Goal: Task Accomplishment & Management: Complete application form

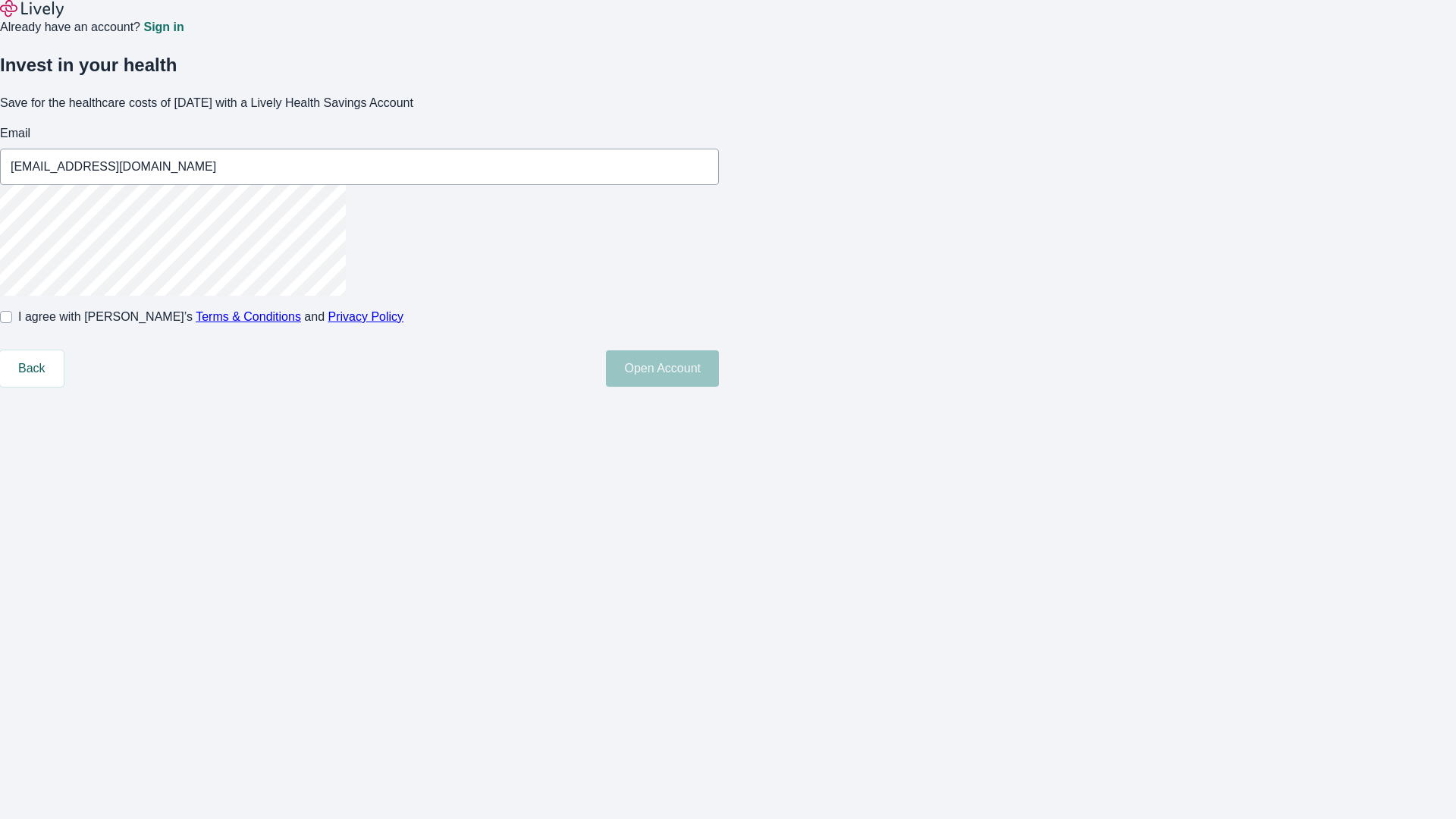
click at [12, 323] on input "I agree with Lively’s Terms & Conditions and Privacy Policy" at bounding box center [6, 317] width 12 height 12
checkbox input "true"
click at [719, 386] on button "Open Account" at bounding box center [662, 369] width 113 height 37
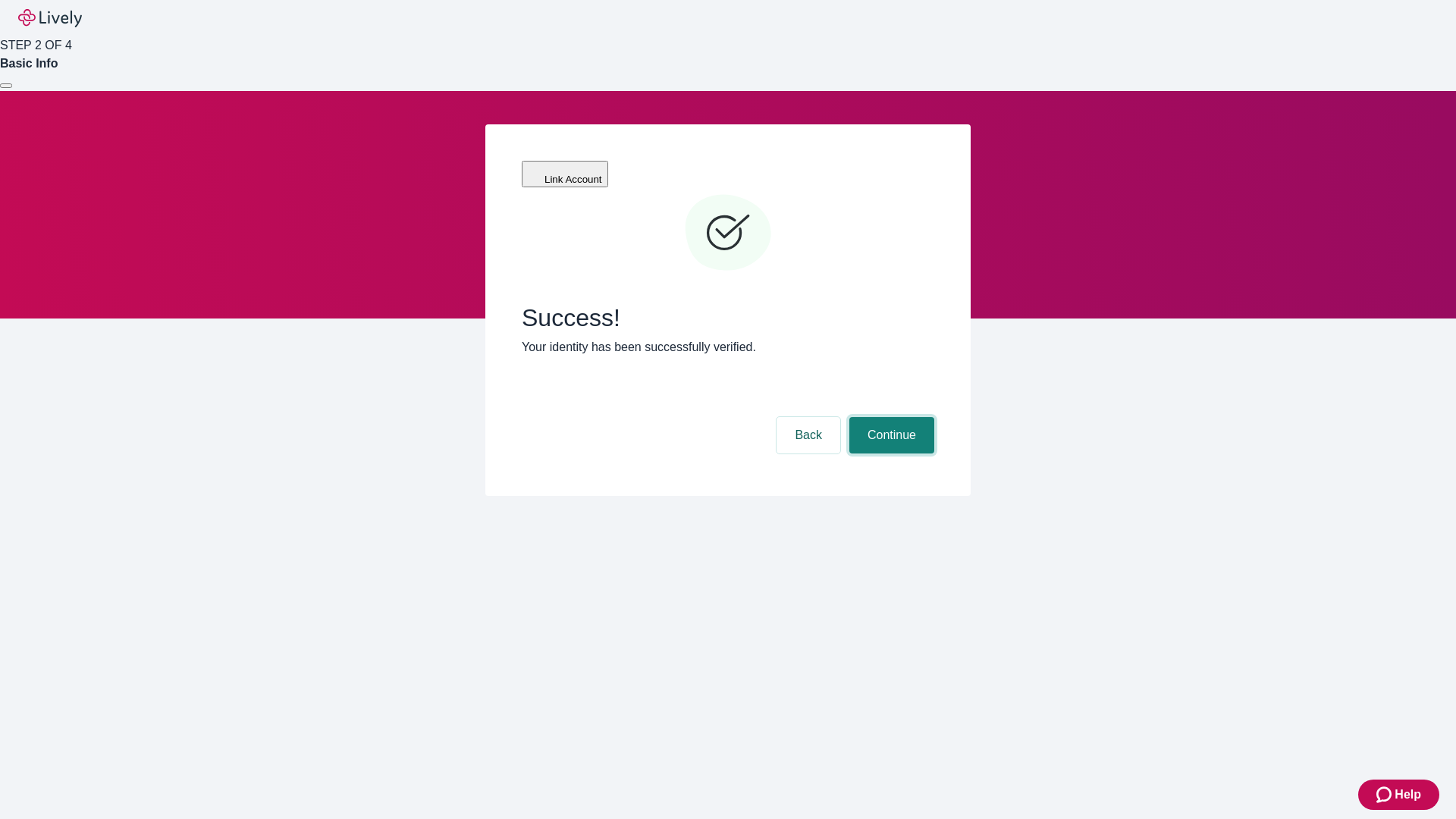
click at [889, 417] on button "Continue" at bounding box center [892, 435] width 85 height 37
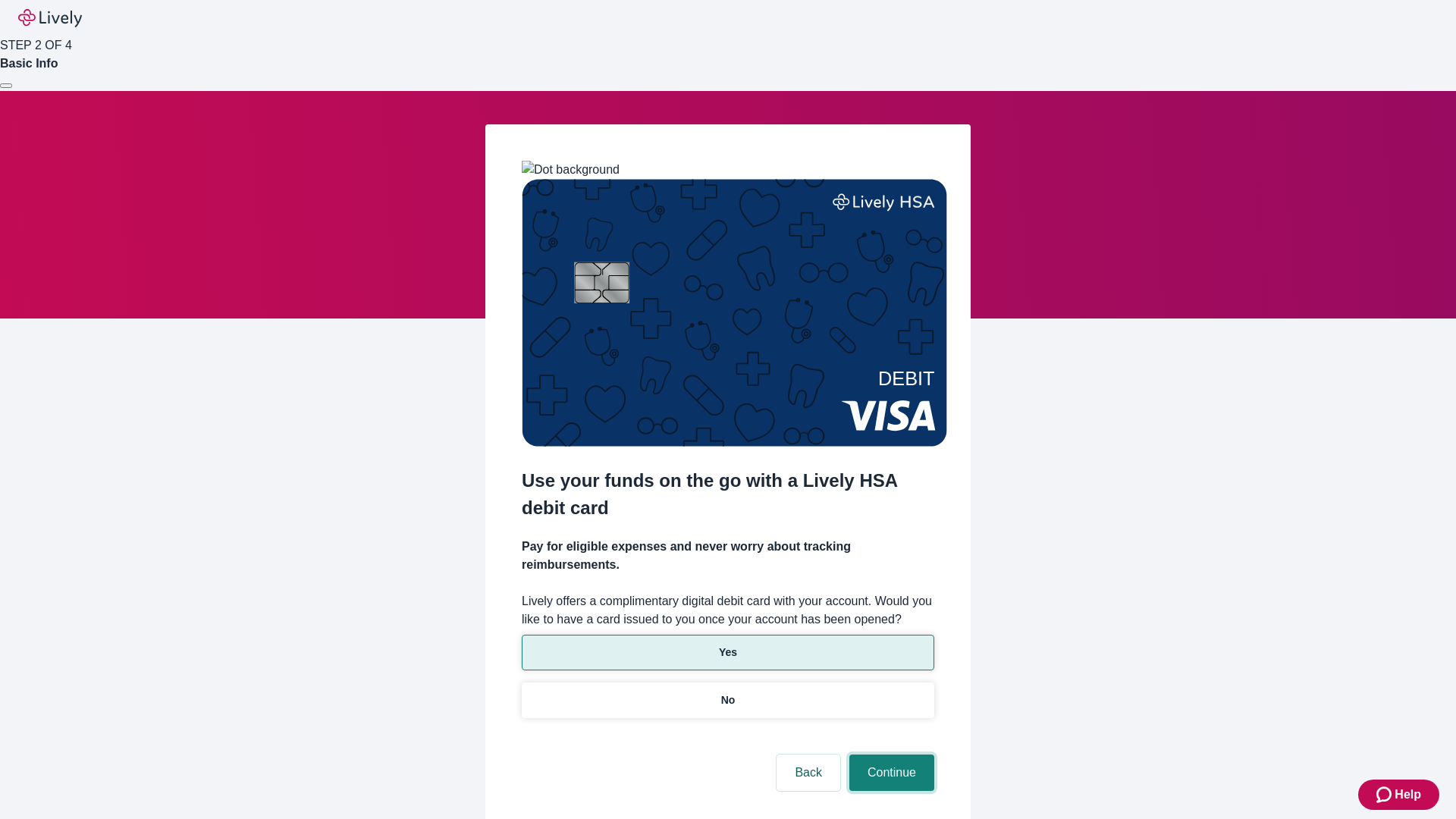
click at [889, 755] on button "Continue" at bounding box center [892, 773] width 85 height 37
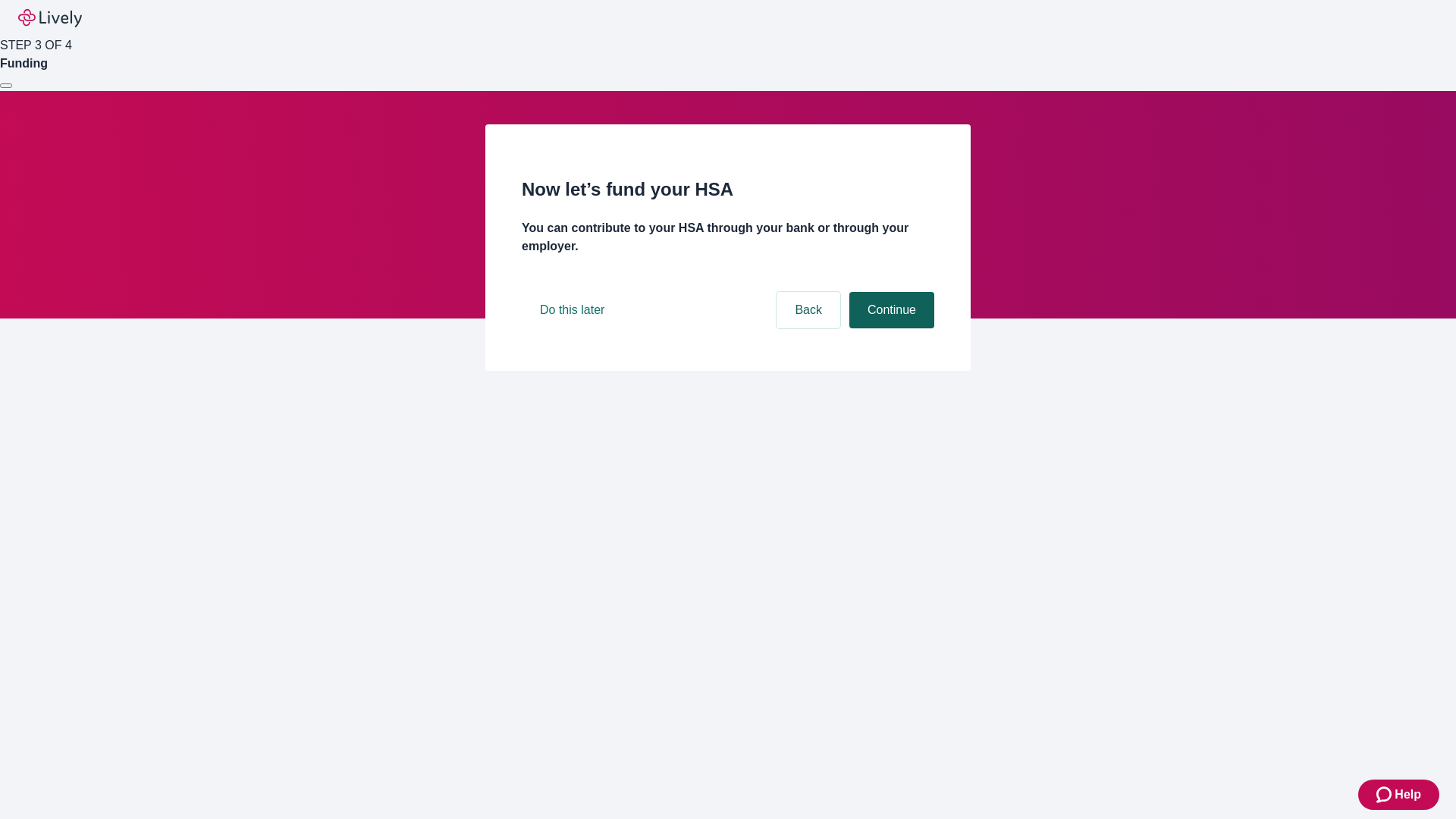
click at [889, 329] on button "Continue" at bounding box center [892, 310] width 85 height 37
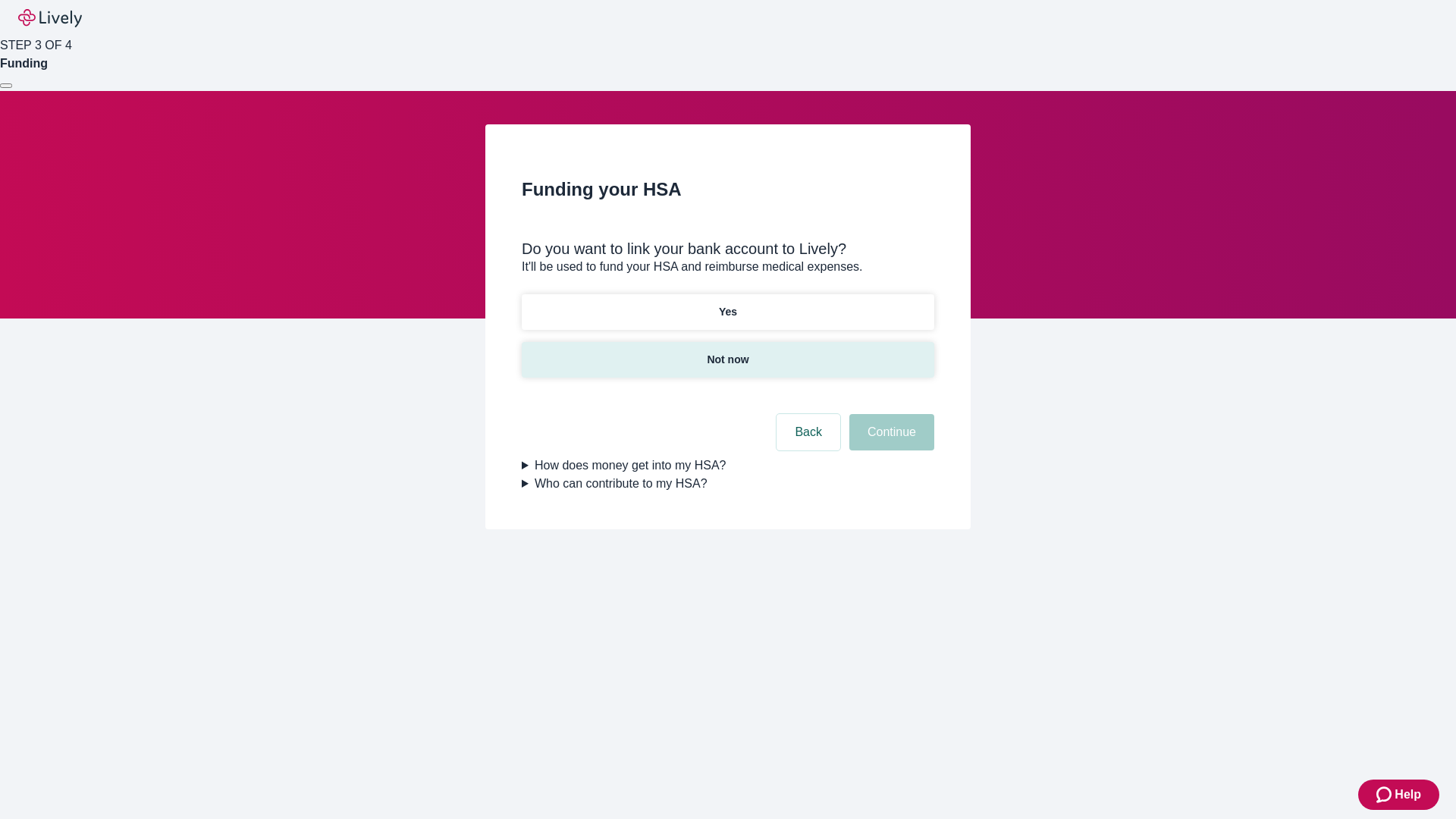
click at [727, 352] on p "Not now" at bounding box center [727, 359] width 41 height 16
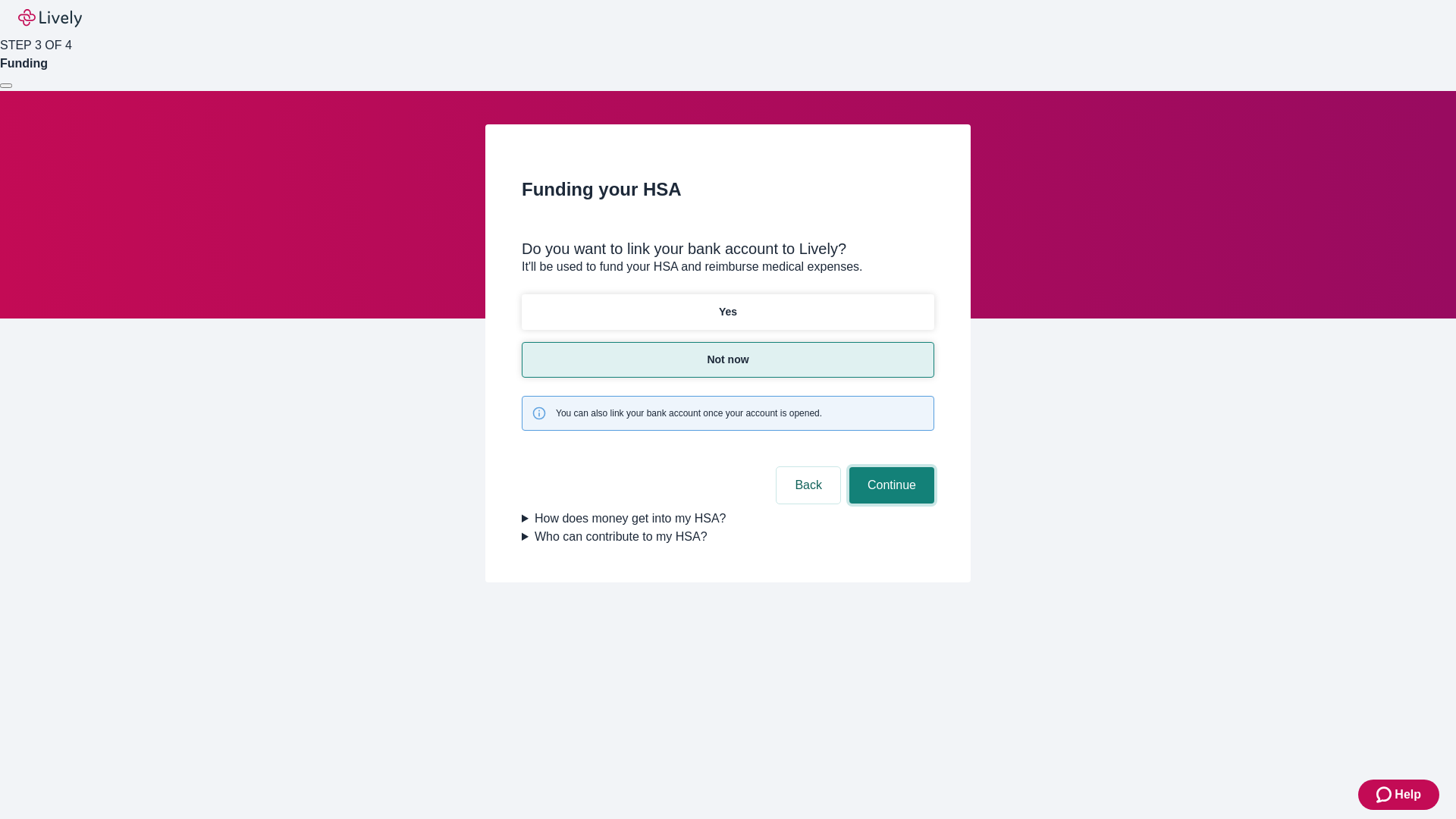
click at [889, 467] on button "Continue" at bounding box center [892, 485] width 85 height 37
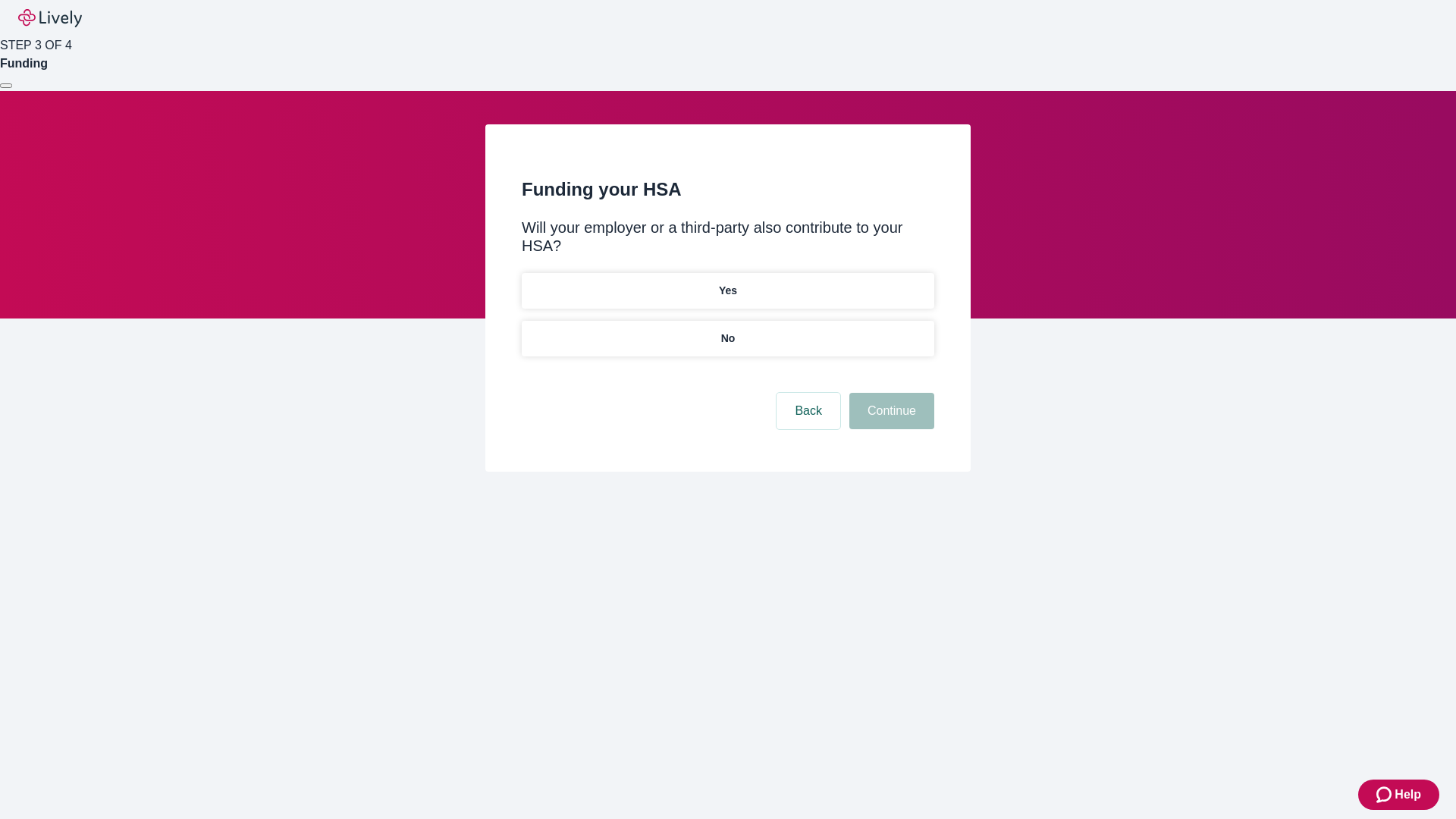
click at [727, 330] on p "No" at bounding box center [728, 338] width 15 height 16
click at [889, 393] on button "Continue" at bounding box center [892, 411] width 85 height 37
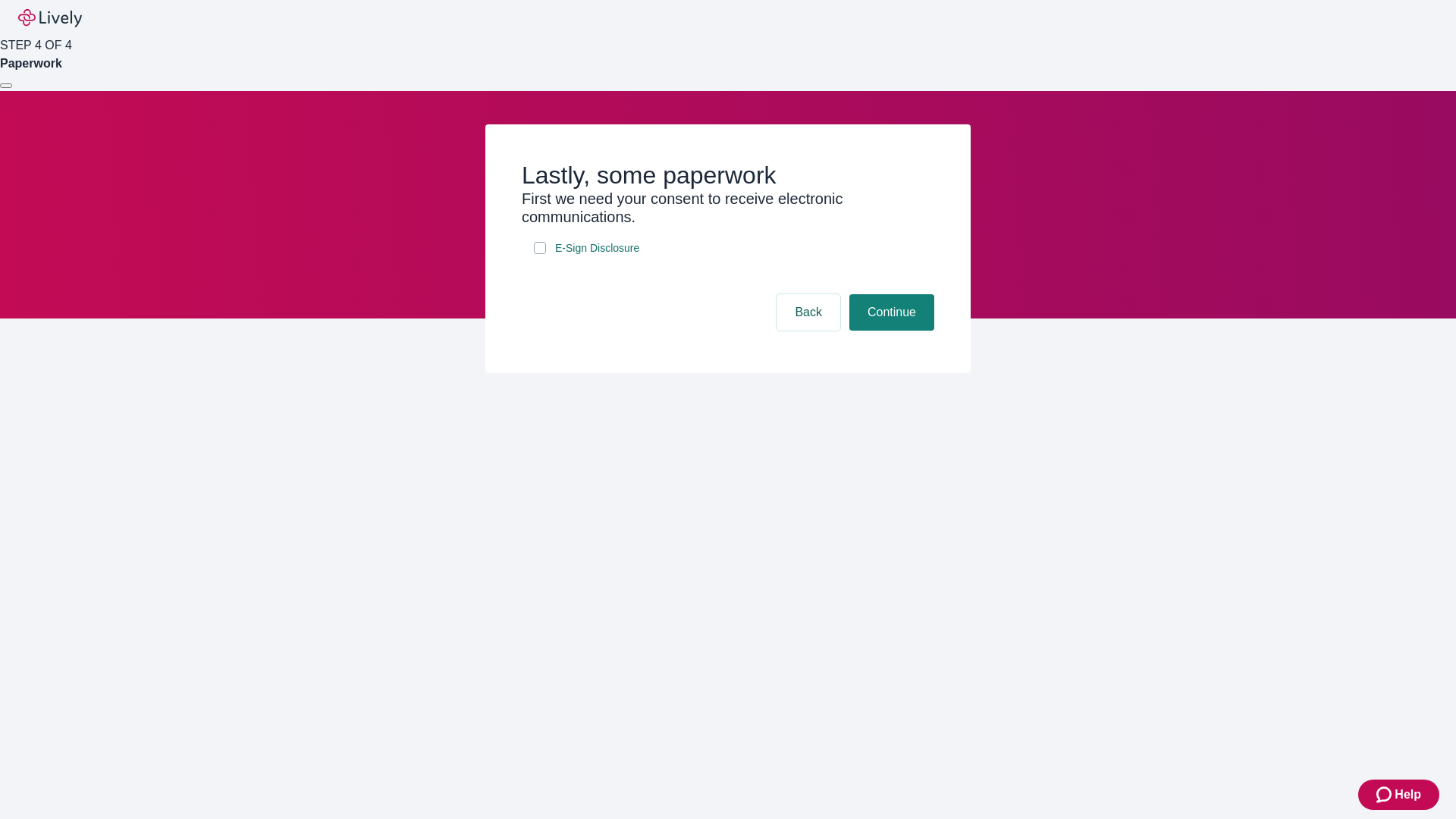
click at [540, 254] on input "E-Sign Disclosure" at bounding box center [539, 248] width 12 height 12
checkbox input "true"
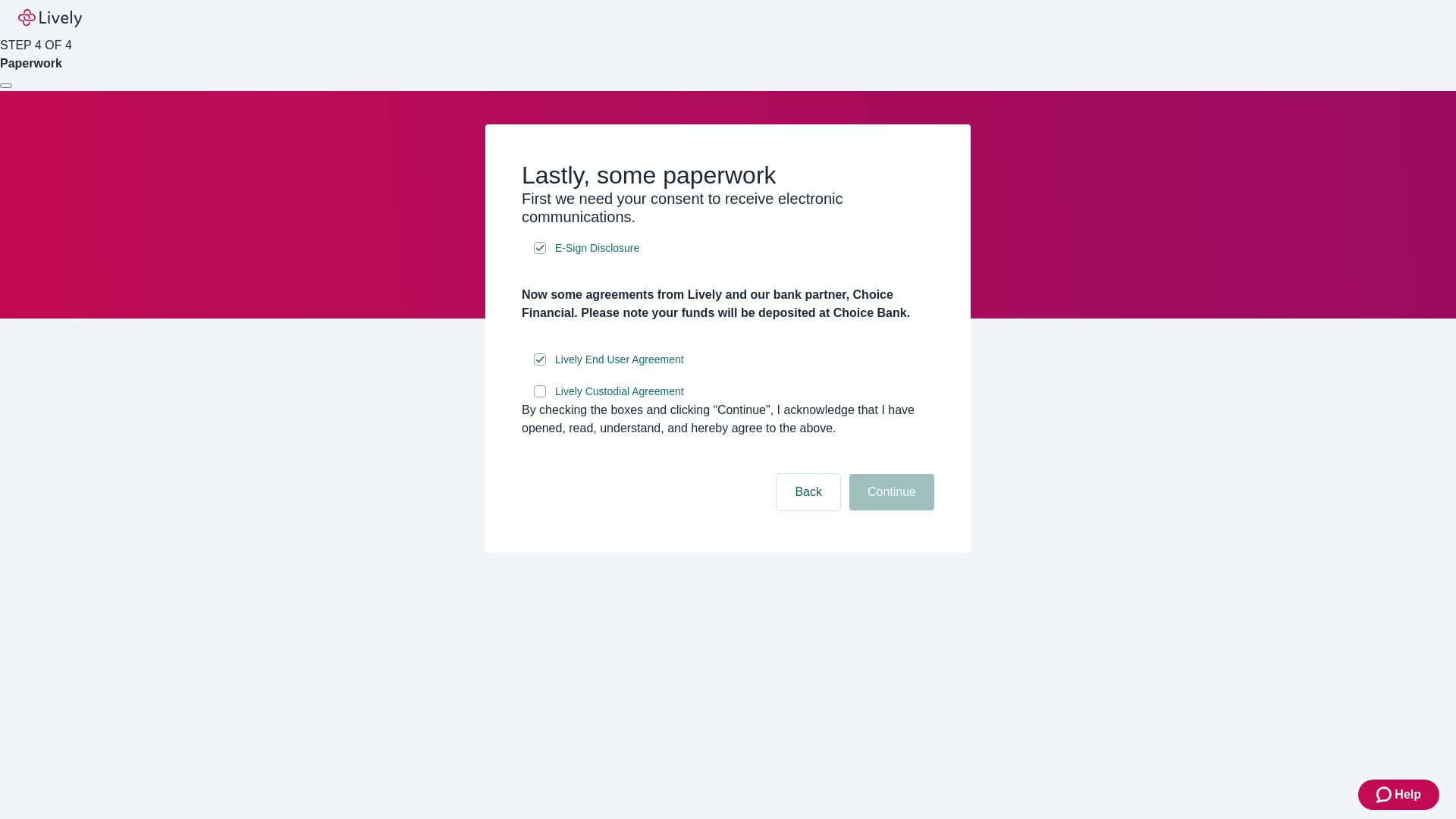
click at [540, 398] on input "Lively Custodial Agreement" at bounding box center [539, 390] width 12 height 12
checkbox input "true"
click at [889, 510] on button "Continue" at bounding box center [892, 492] width 85 height 37
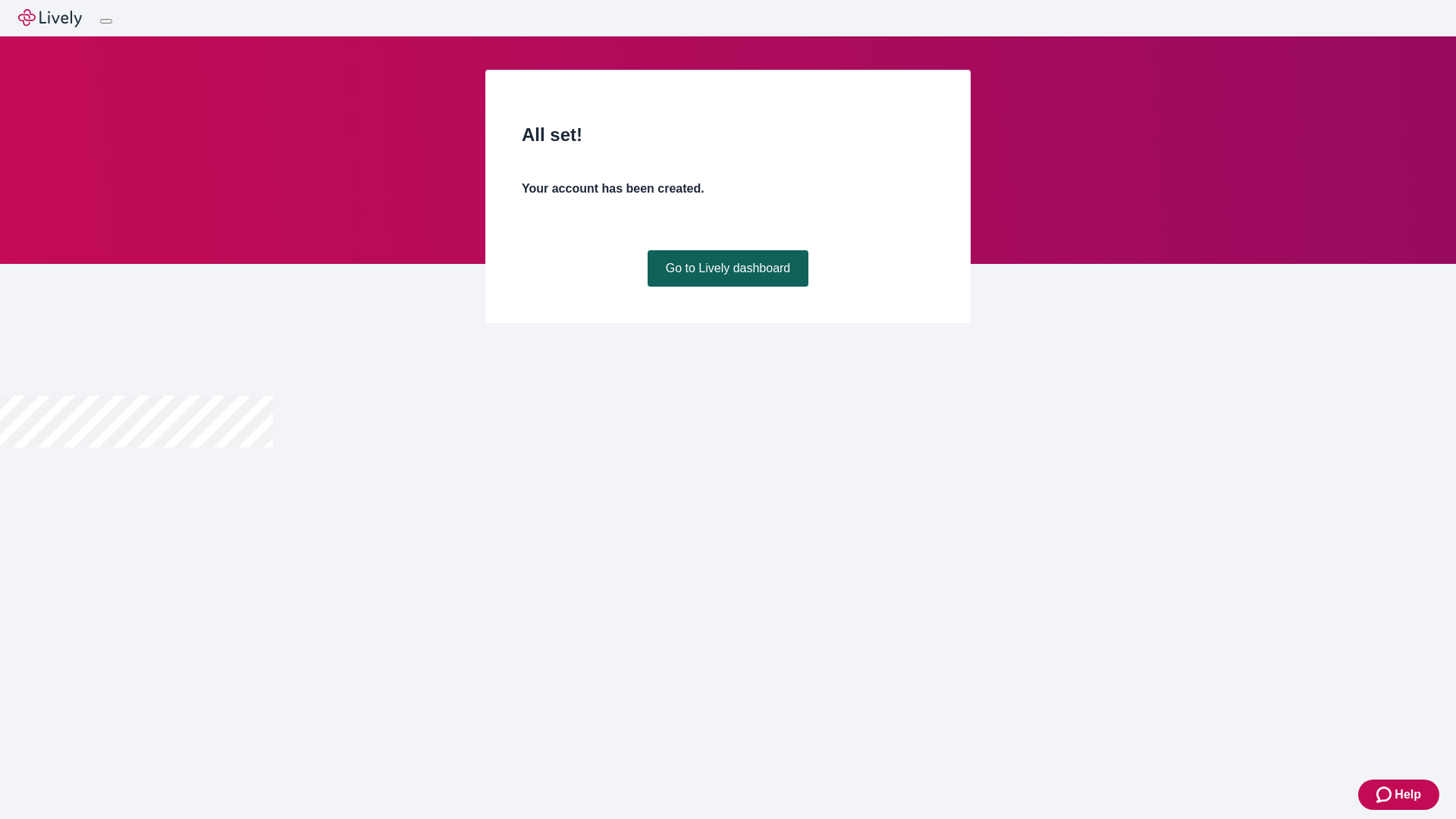
click at [727, 286] on link "Go to Lively dashboard" at bounding box center [728, 269] width 161 height 37
